Goal: Check status: Check status

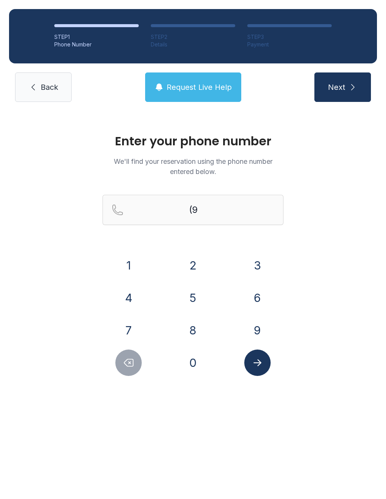
click at [196, 317] on button "8" at bounding box center [193, 330] width 26 height 26
click at [132, 363] on icon "Delete number" at bounding box center [128, 362] width 11 height 11
click at [192, 370] on button "0" at bounding box center [193, 362] width 26 height 26
click at [189, 333] on button "8" at bounding box center [193, 330] width 26 height 26
click at [254, 295] on button "6" at bounding box center [258, 298] width 26 height 26
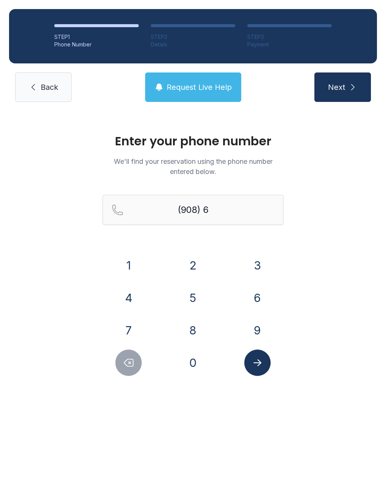
click at [196, 300] on button "5" at bounding box center [193, 298] width 26 height 26
click at [191, 299] on button "5" at bounding box center [193, 298] width 26 height 26
click at [252, 301] on button "6" at bounding box center [258, 298] width 26 height 26
click at [131, 255] on button "1" at bounding box center [128, 265] width 26 height 26
click at [124, 294] on button "4" at bounding box center [128, 298] width 26 height 26
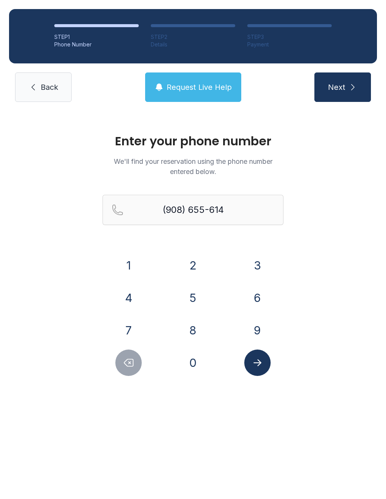
click at [186, 361] on button "0" at bounding box center [193, 362] width 26 height 26
type input "[PHONE_NUMBER]"
click at [265, 361] on button "Submit lookup form" at bounding box center [258, 362] width 26 height 26
click at [202, 96] on button "Request Live Help" at bounding box center [193, 86] width 96 height 29
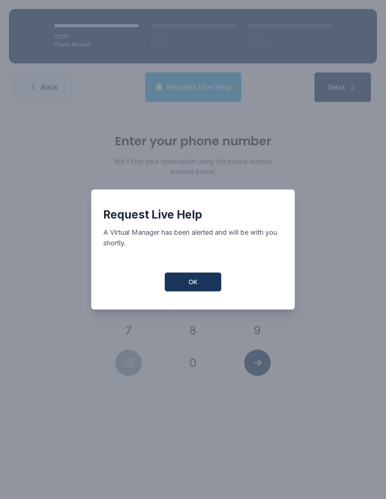
click at [201, 291] on button "OK" at bounding box center [193, 281] width 57 height 19
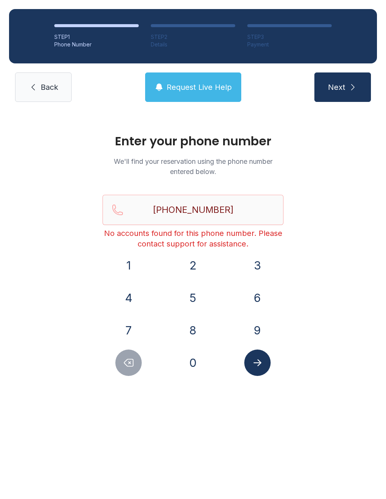
click at [46, 77] on link "Back" at bounding box center [43, 86] width 57 height 29
